Goal: Find specific page/section: Find specific page/section

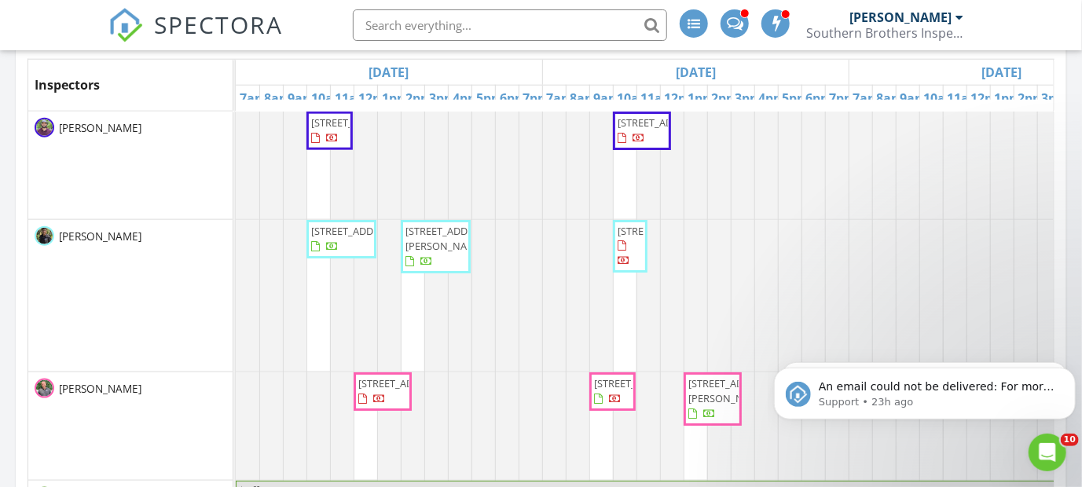
scroll to position [786, 0]
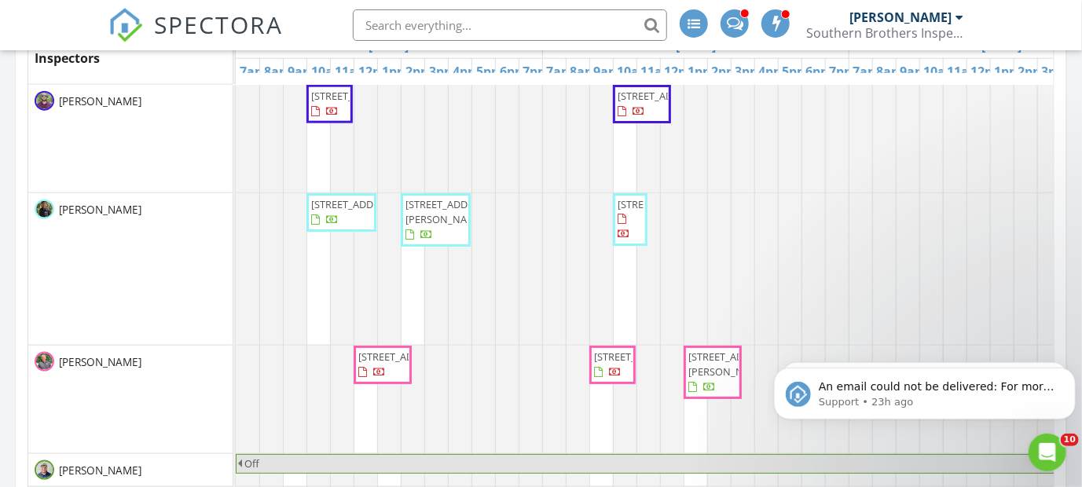
click at [423, 224] on span "8953 Adams Ave, Jacksonville 32208" at bounding box center [449, 211] width 88 height 29
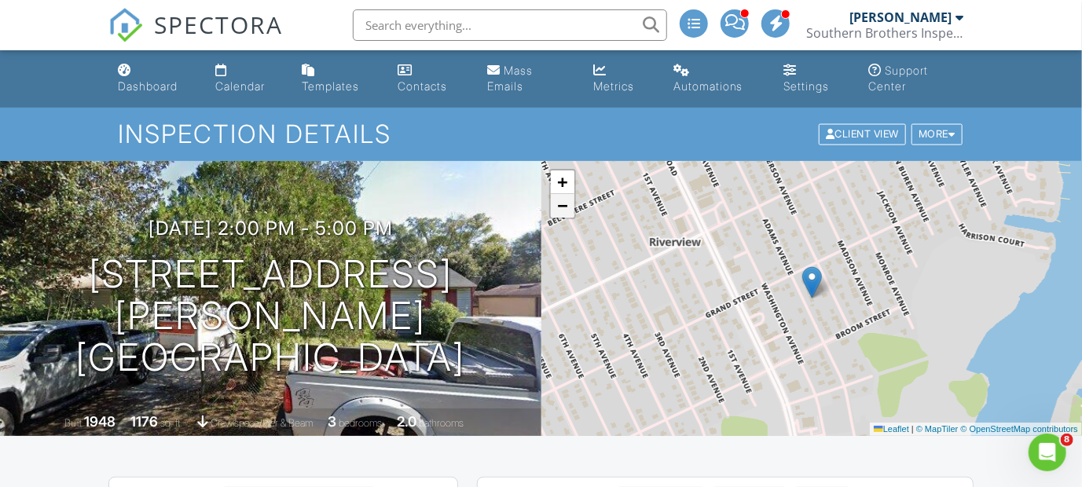
click at [561, 212] on span "−" at bounding box center [562, 206] width 10 height 20
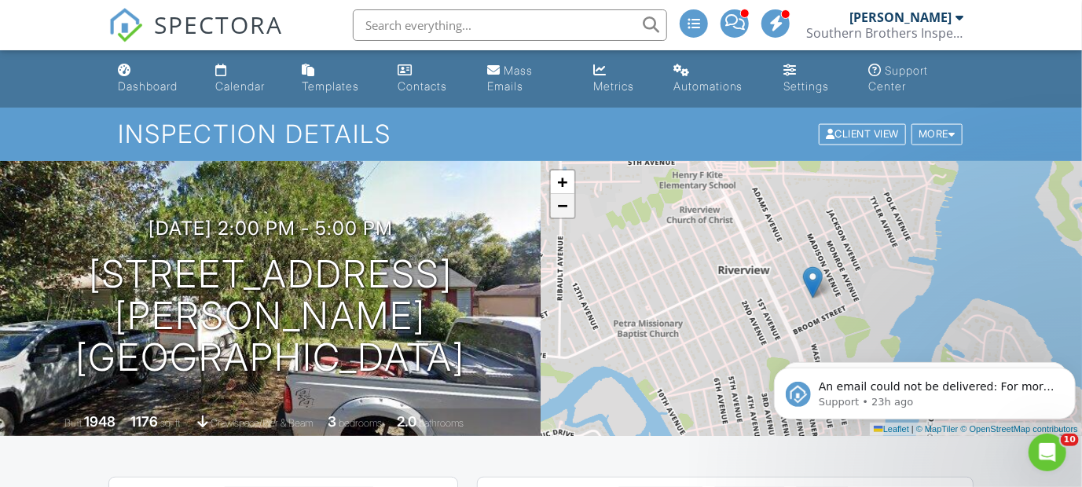
click at [561, 212] on span "−" at bounding box center [562, 206] width 10 height 20
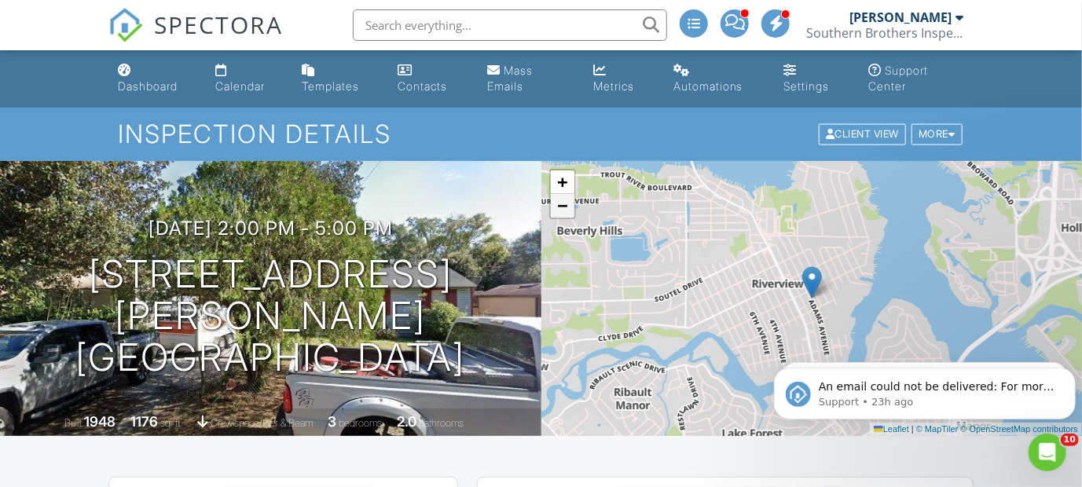
click at [561, 212] on span "−" at bounding box center [562, 206] width 10 height 20
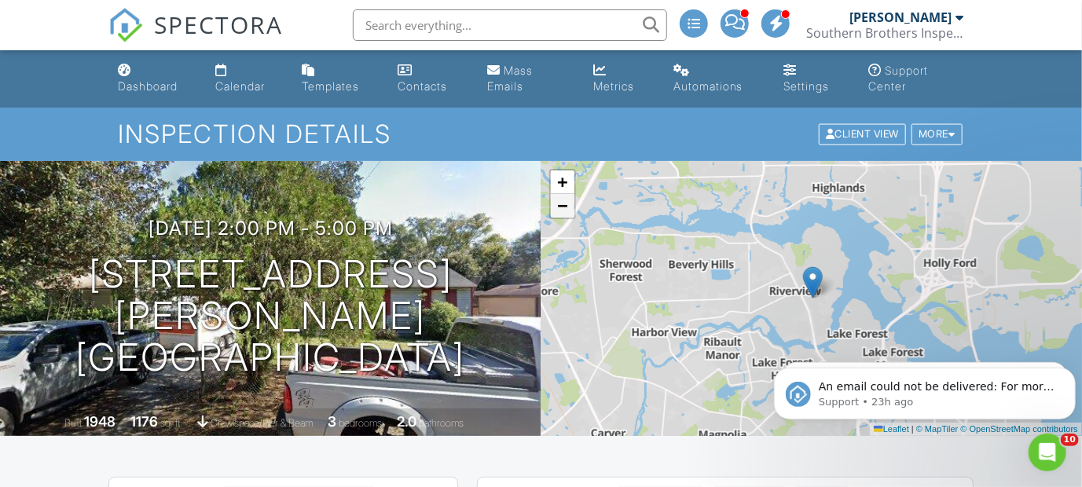
click at [561, 212] on span "−" at bounding box center [562, 206] width 10 height 20
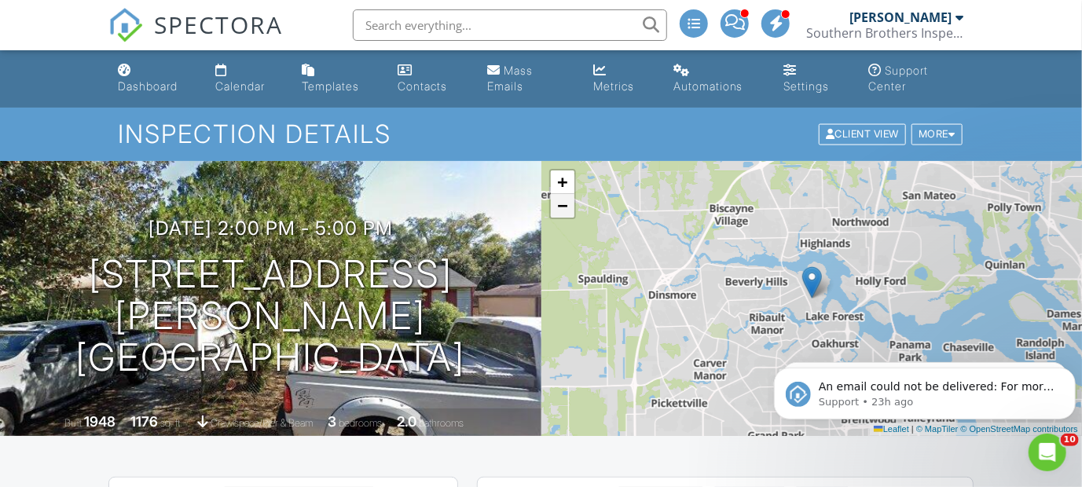
click at [561, 212] on span "−" at bounding box center [562, 206] width 10 height 20
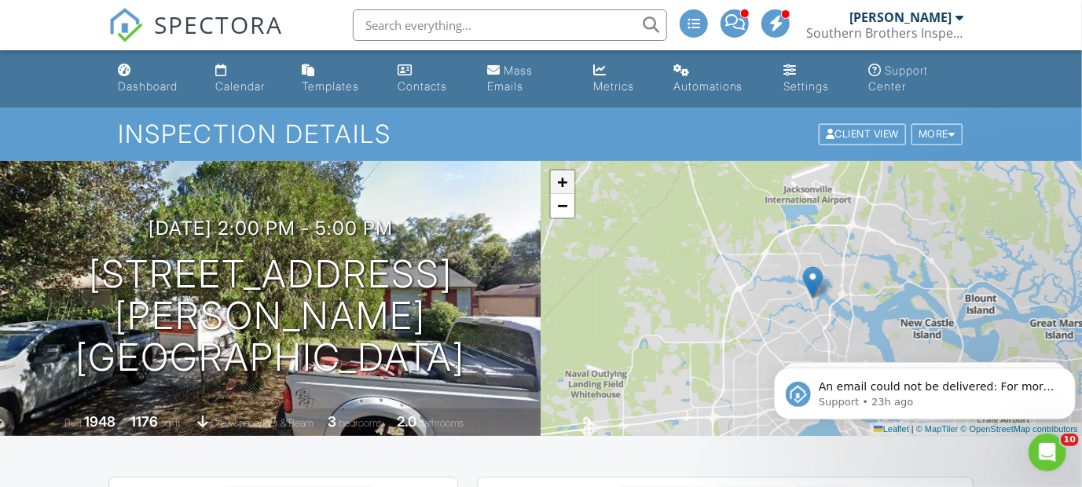
click at [564, 178] on span "+" at bounding box center [562, 182] width 10 height 20
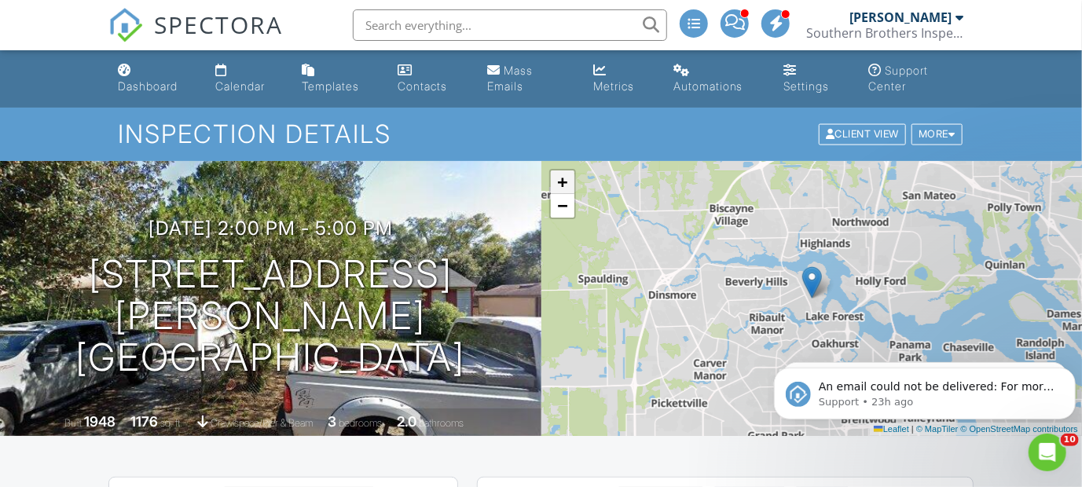
click at [564, 178] on span "+" at bounding box center [562, 182] width 10 height 20
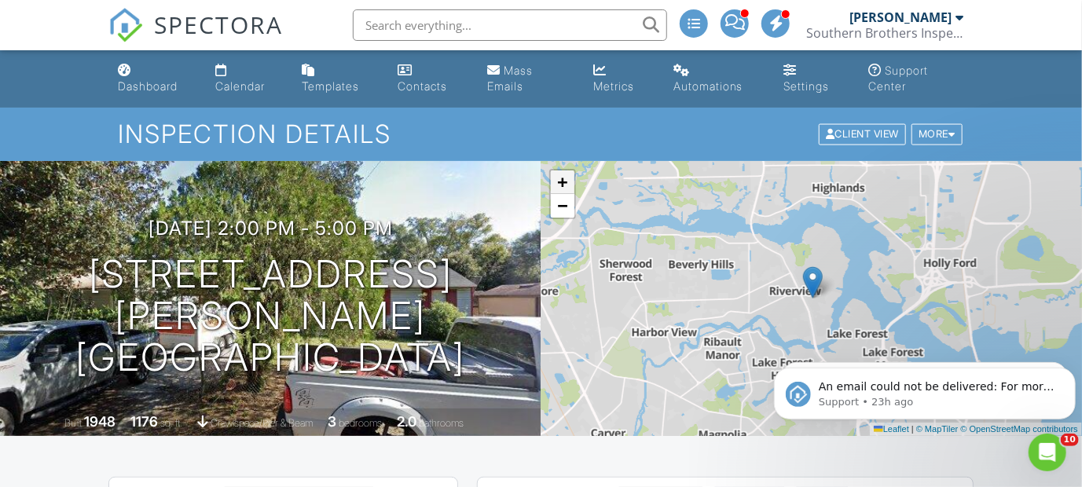
click at [564, 178] on span "+" at bounding box center [562, 182] width 10 height 20
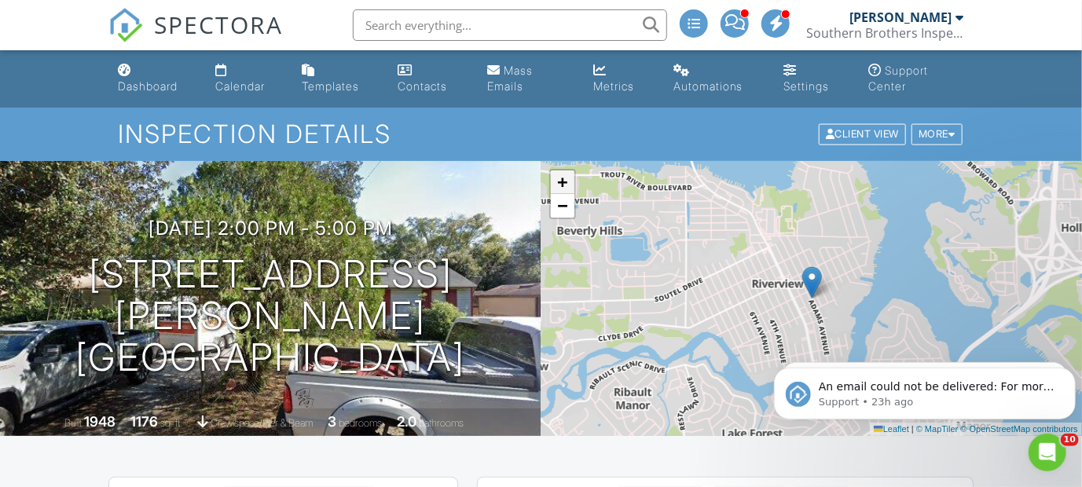
click at [564, 178] on span "+" at bounding box center [562, 182] width 10 height 20
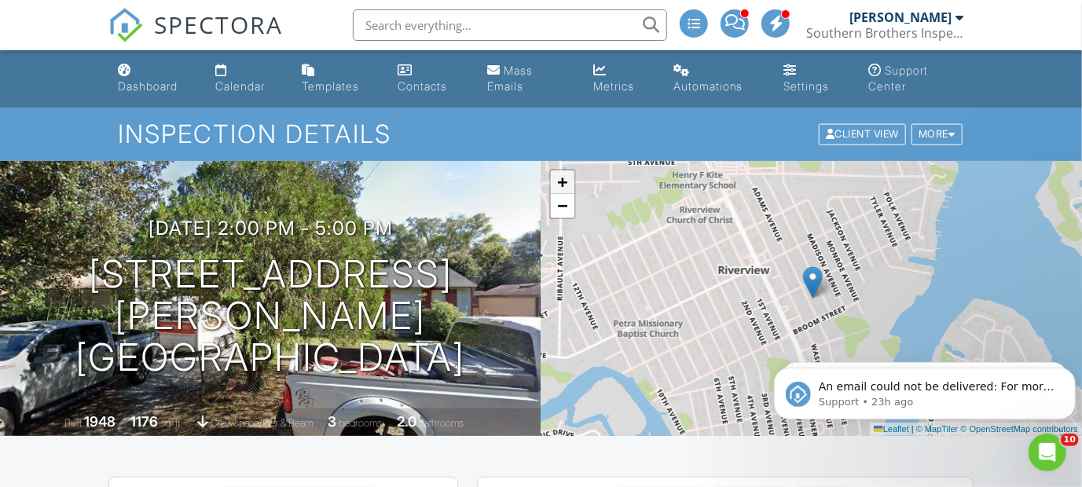
click at [564, 178] on span "+" at bounding box center [562, 182] width 10 height 20
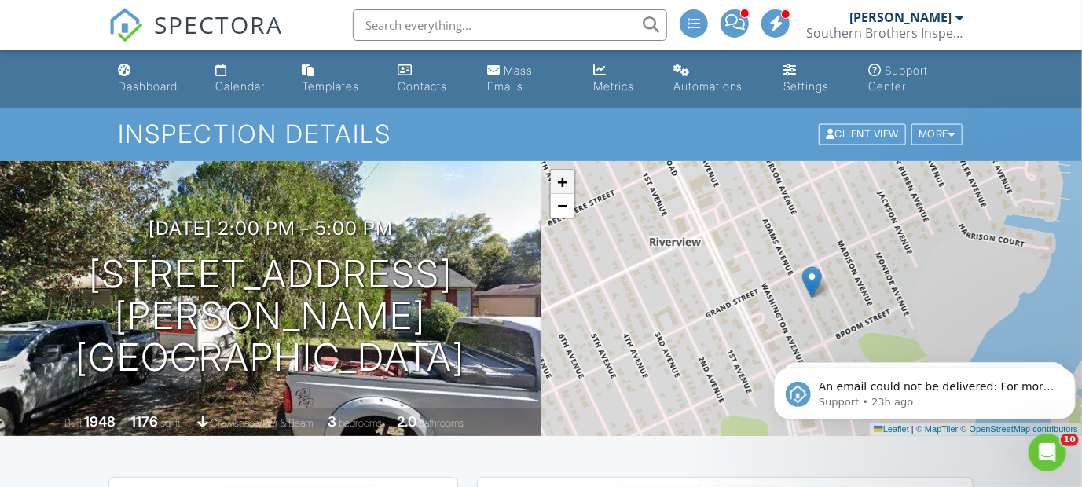
click at [564, 178] on span "+" at bounding box center [562, 182] width 10 height 20
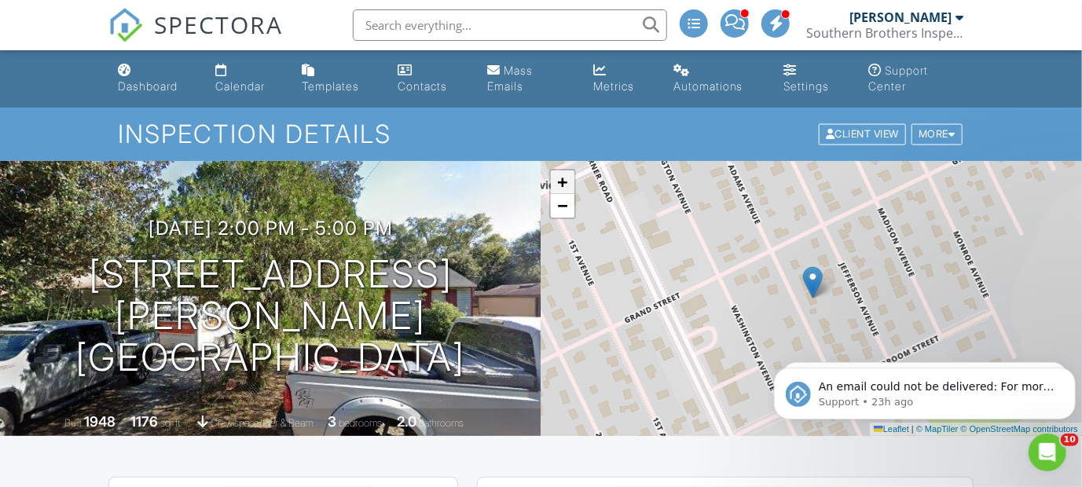
click at [564, 178] on span "+" at bounding box center [562, 182] width 10 height 20
